Goal: Check status

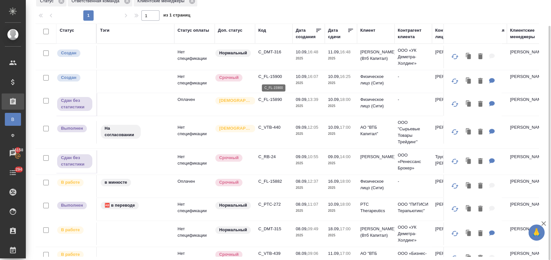
click at [278, 76] on p "C_FL-15900" at bounding box center [273, 76] width 31 height 6
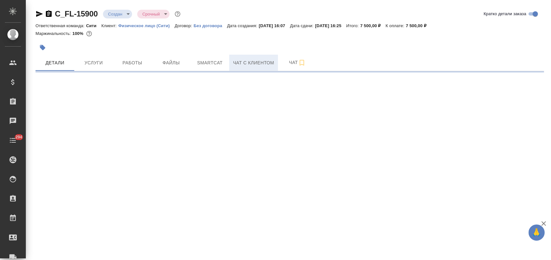
click at [245, 62] on span "Чат с клиентом" at bounding box center [253, 63] width 41 height 8
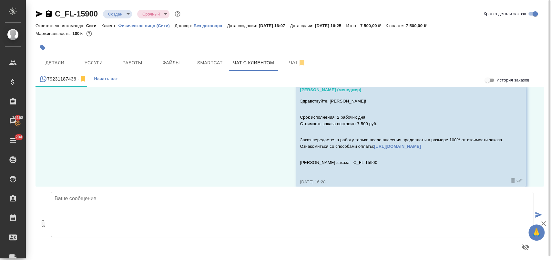
scroll to position [395, 0]
